Goal: Navigation & Orientation: Find specific page/section

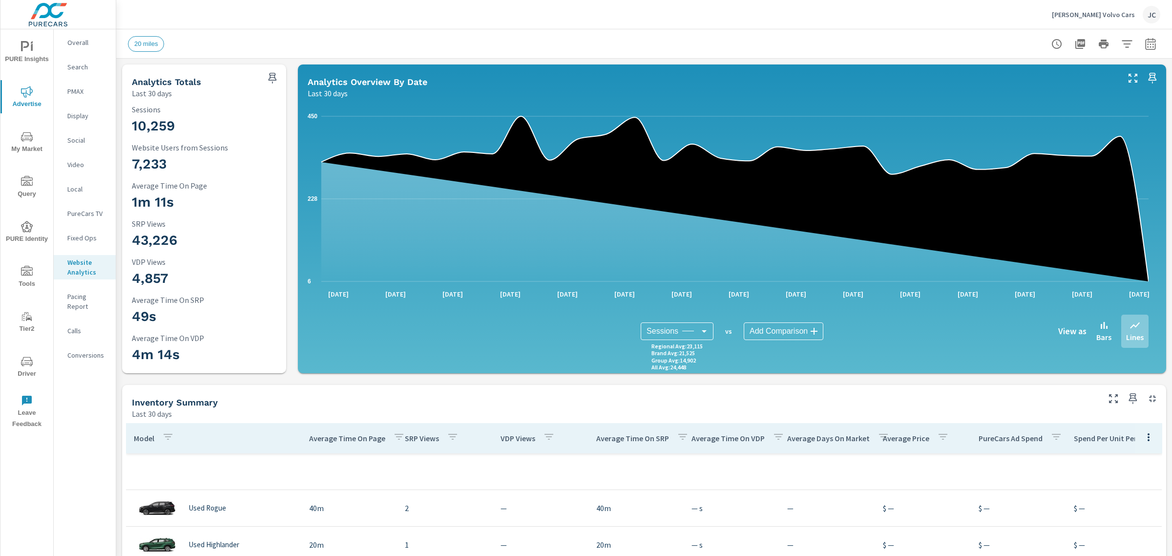
click at [1105, 16] on p "Rusnak Volvo Cars" at bounding box center [1093, 14] width 83 height 9
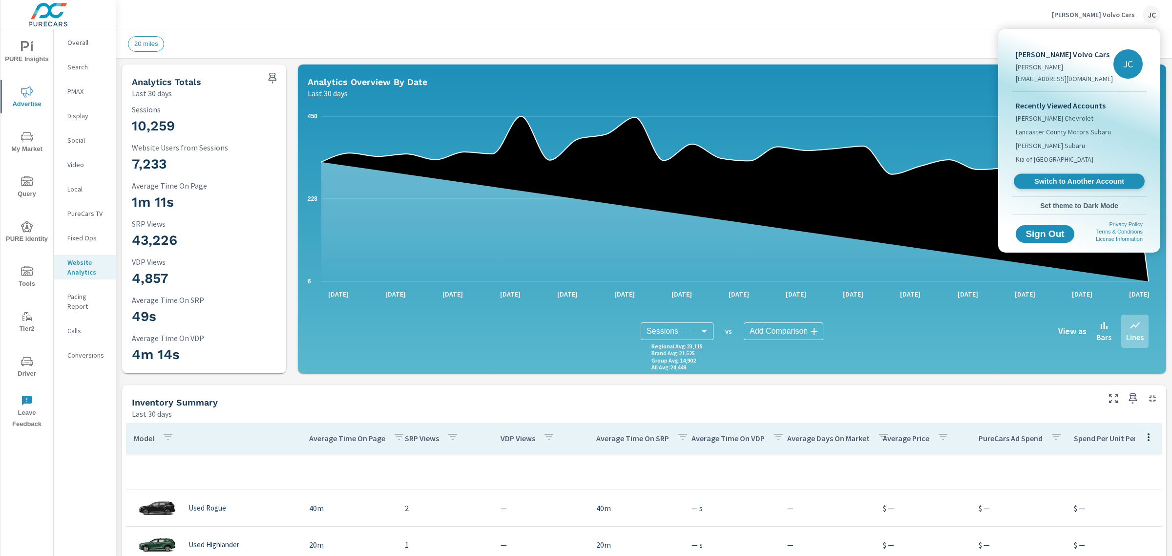
click at [1084, 186] on span "Switch to Another Account" at bounding box center [1079, 181] width 120 height 9
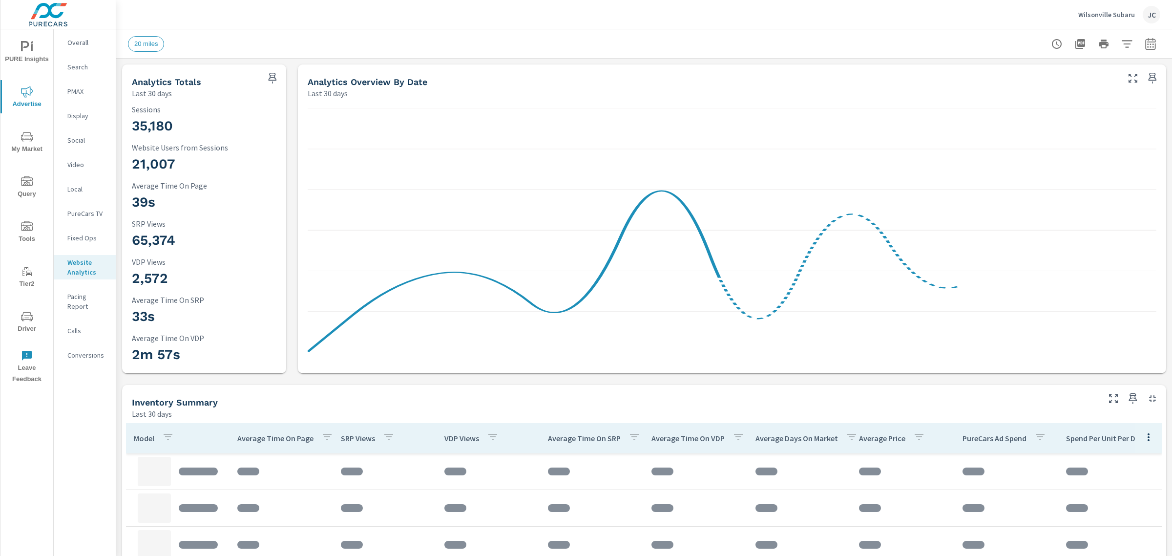
click at [30, 96] on icon "nav menu" at bounding box center [27, 92] width 12 height 12
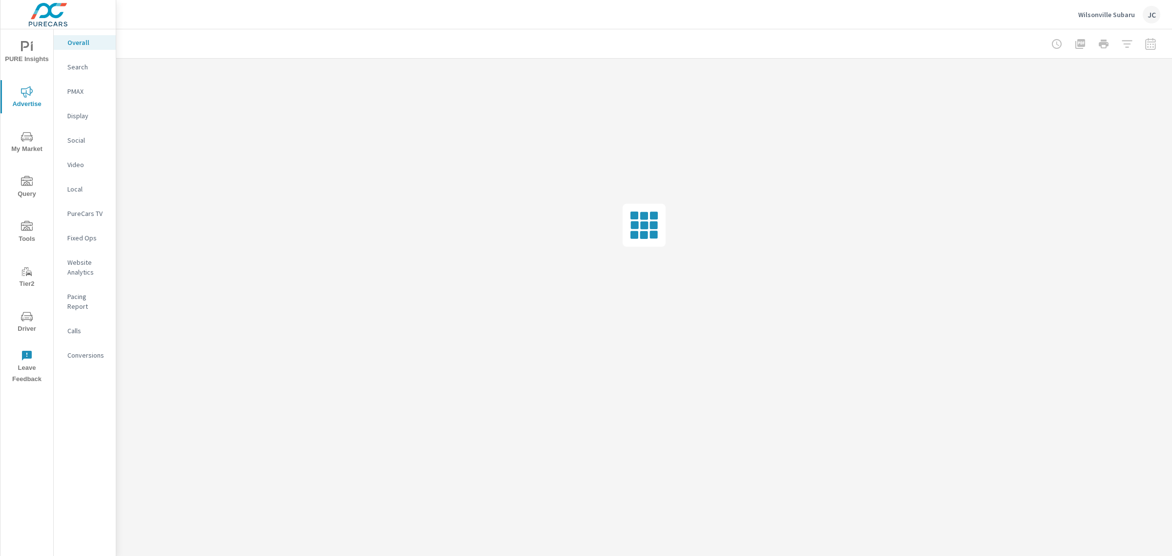
click at [80, 68] on p "Search" at bounding box center [87, 67] width 41 height 10
